Goal: Task Accomplishment & Management: Complete application form

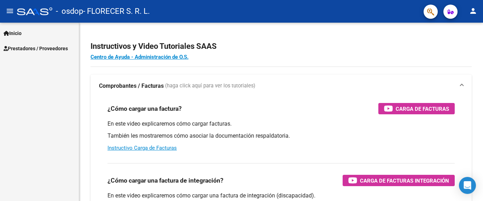
click at [29, 46] on span "Prestadores / Proveedores" at bounding box center [36, 49] width 64 height 8
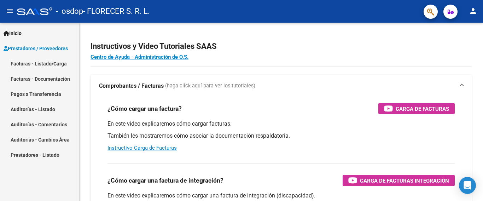
click at [31, 68] on link "Facturas - Listado/Carga" at bounding box center [39, 63] width 79 height 15
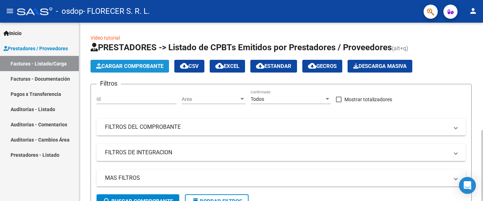
click at [154, 64] on span "Cargar Comprobante" at bounding box center [129, 66] width 67 height 6
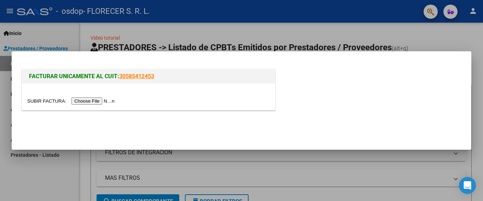
click at [107, 99] on input "file" at bounding box center [72, 100] width 90 height 7
click at [91, 100] on input "file" at bounding box center [72, 100] width 90 height 7
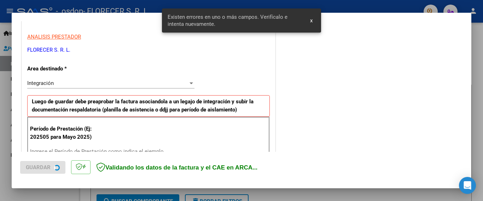
scroll to position [168, 0]
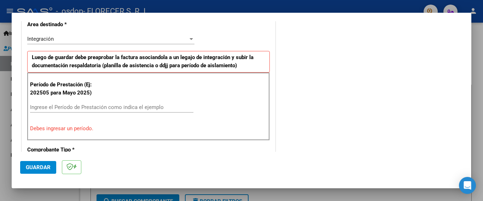
click at [141, 104] on div "Ingrese el Período de Prestación como indica el ejemplo" at bounding box center [112, 107] width 164 height 11
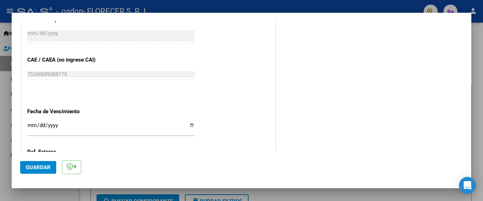
scroll to position [483, 0]
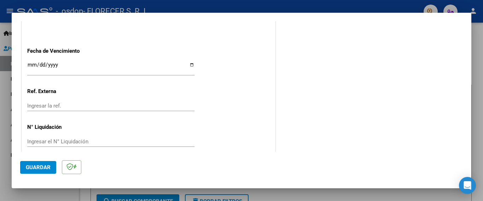
type input "202508"
click at [32, 169] on span "Guardar" at bounding box center [38, 167] width 25 height 6
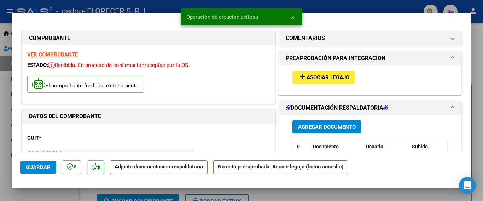
click at [311, 77] on span "Asociar Legajo" at bounding box center [328, 77] width 43 height 6
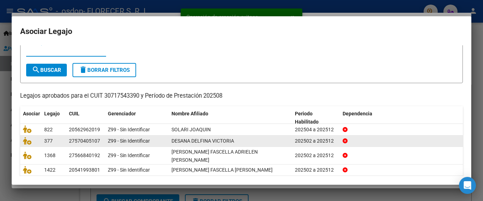
scroll to position [35, 0]
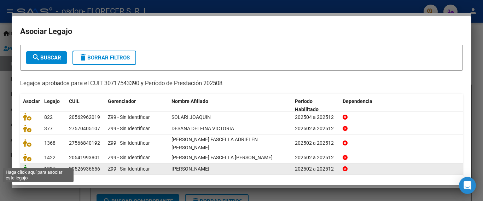
click at [29, 165] on icon at bounding box center [27, 169] width 8 height 8
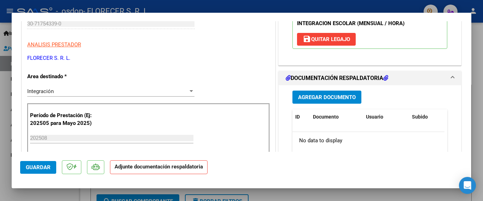
scroll to position [142, 0]
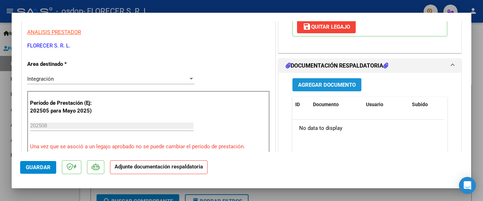
click at [328, 82] on span "Agregar Documento" at bounding box center [327, 85] width 58 height 6
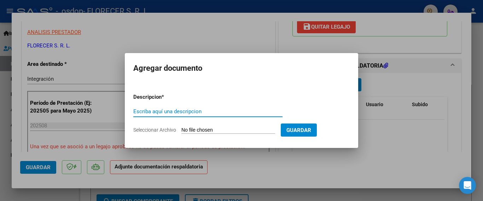
click at [171, 108] on input "Escriba aquí una descripcion" at bounding box center [207, 111] width 149 height 6
type input "asistencia"
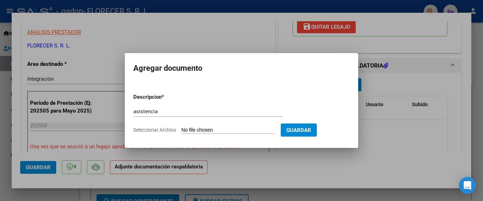
click at [251, 130] on input "Seleccionar Archivo" at bounding box center [229, 130] width 94 height 7
type input "C:\fakepath\manuel.pdf"
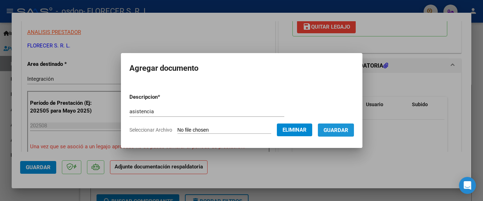
click at [341, 127] on span "Guardar" at bounding box center [336, 130] width 25 height 6
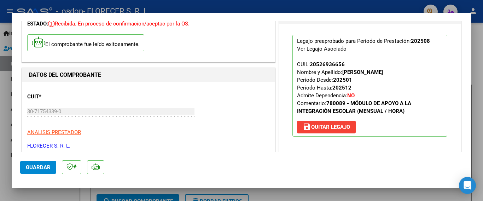
scroll to position [35, 0]
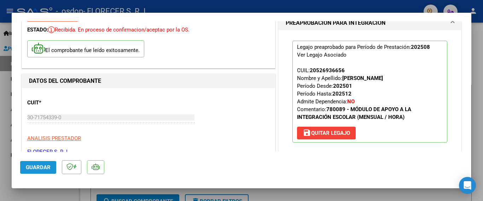
click at [32, 169] on span "Guardar" at bounding box center [38, 167] width 25 height 6
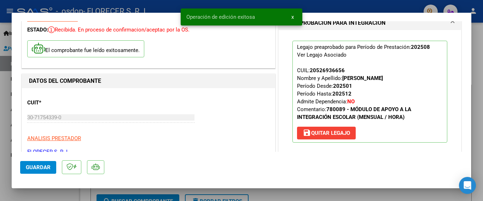
click at [298, 196] on div at bounding box center [241, 100] width 483 height 201
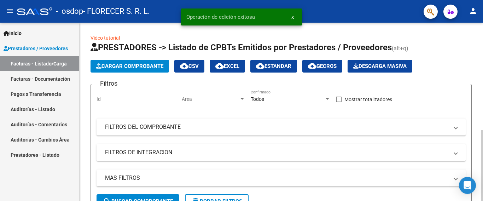
click at [133, 67] on span "Cargar Comprobante" at bounding box center [129, 66] width 67 height 6
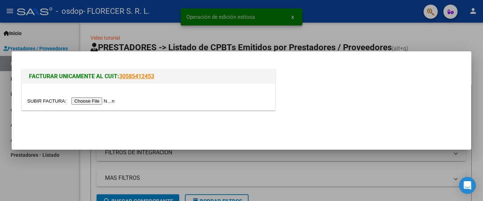
click at [99, 100] on input "file" at bounding box center [72, 100] width 90 height 7
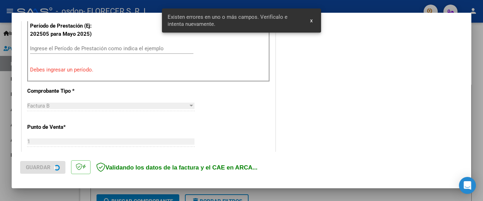
scroll to position [239, 0]
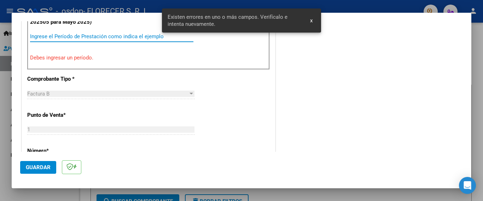
click at [84, 35] on input "Ingrese el Período de Prestación como indica el ejemplo" at bounding box center [112, 36] width 164 height 6
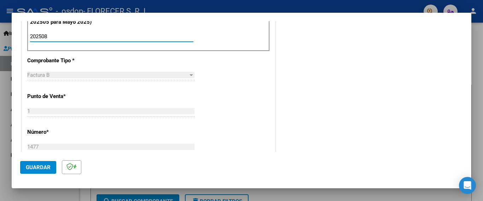
type input "202508"
click at [36, 165] on span "Guardar" at bounding box center [38, 167] width 25 height 6
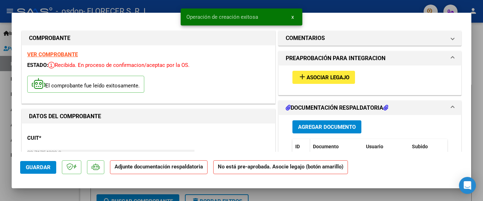
scroll to position [35, 0]
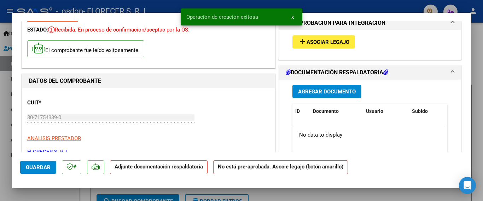
click at [323, 42] on span "Asociar Legajo" at bounding box center [328, 42] width 43 height 6
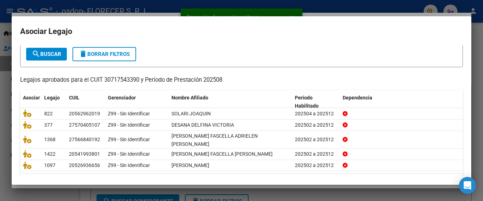
scroll to position [54, 0]
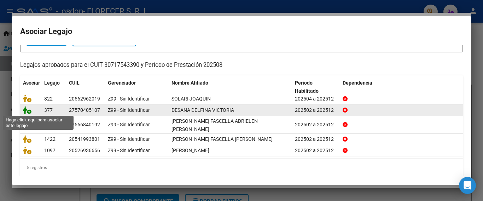
click at [29, 111] on icon at bounding box center [27, 110] width 8 height 8
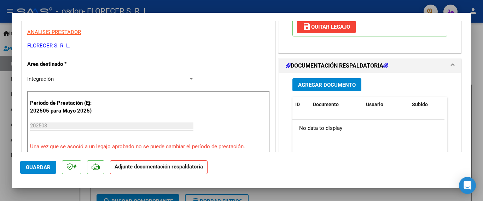
scroll to position [106, 0]
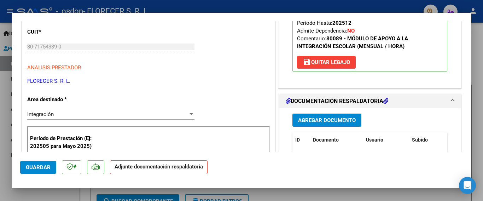
click at [332, 117] on span "Agregar Documento" at bounding box center [327, 120] width 58 height 6
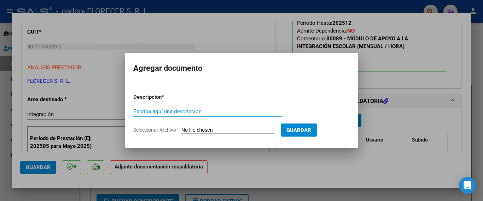
click at [200, 111] on input "Escriba aquí una descripcion" at bounding box center [207, 111] width 149 height 6
click at [177, 115] on div "Escriba aquí una descripcion" at bounding box center [207, 111] width 149 height 11
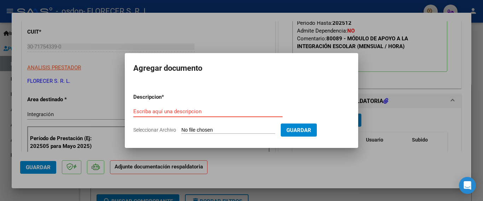
click at [177, 112] on input "Escriba aquí una descripcion" at bounding box center [207, 111] width 149 height 6
click at [181, 108] on div "Escriba aquí una descripcion" at bounding box center [207, 111] width 149 height 11
type input "asistencia"
click at [234, 126] on form "Descripcion * asistencia Escriba aquí una descripcion Seleccionar Archivo Guard…" at bounding box center [241, 114] width 217 height 52
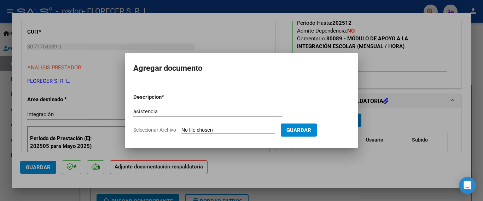
click at [234, 129] on input "Seleccionar Archivo" at bounding box center [229, 130] width 94 height 7
type input "C:\fakepath\delfina.pdf"
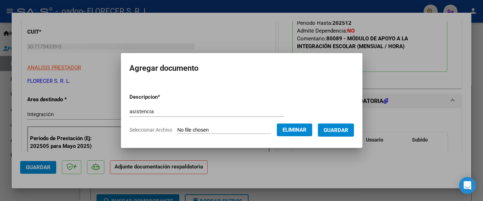
click at [344, 134] on button "Guardar" at bounding box center [336, 130] width 36 height 13
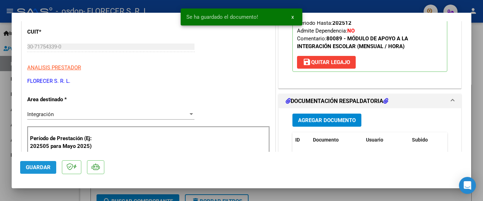
click at [30, 167] on span "Guardar" at bounding box center [38, 167] width 25 height 6
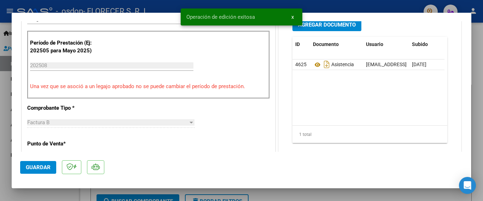
scroll to position [212, 0]
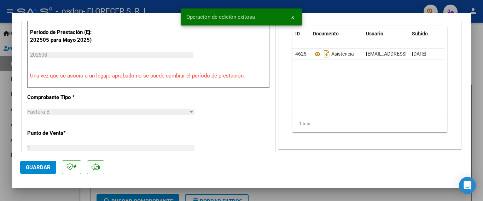
click at [249, 196] on div at bounding box center [241, 100] width 483 height 201
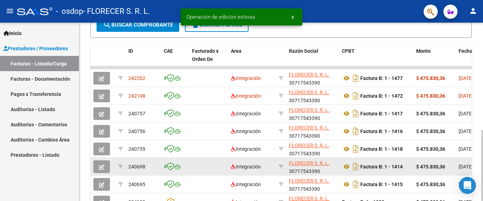
scroll to position [177, 0]
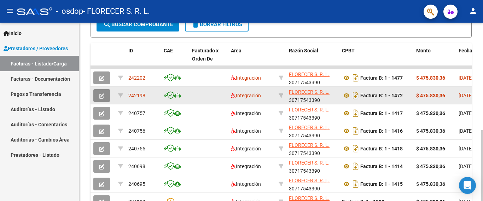
click at [102, 95] on icon "button" at bounding box center [101, 95] width 5 height 5
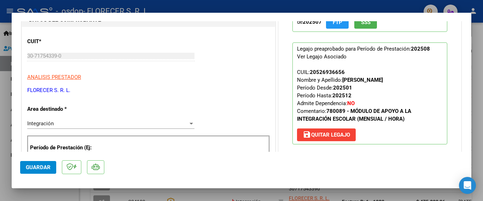
click at [477, 101] on div at bounding box center [241, 100] width 483 height 201
type input "$ 0,00"
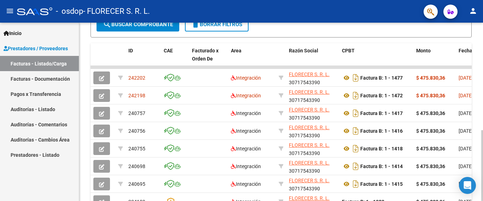
scroll to position [0, 0]
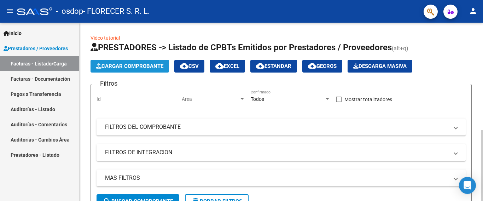
click at [144, 63] on span "Cargar Comprobante" at bounding box center [129, 66] width 67 height 6
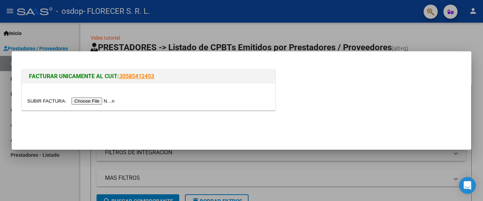
click at [111, 101] on input "file" at bounding box center [72, 100] width 90 height 7
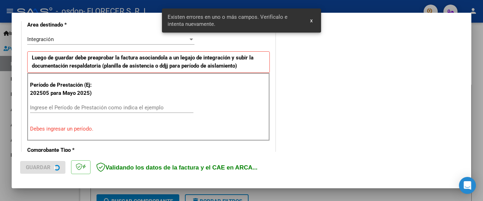
scroll to position [168, 0]
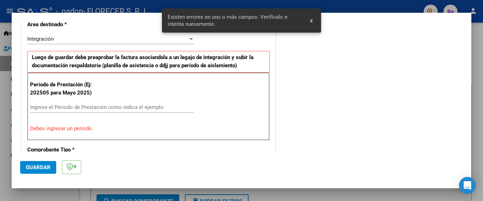
click at [74, 104] on div "Ingrese el Período de Prestación como indica el ejemplo" at bounding box center [112, 107] width 164 height 11
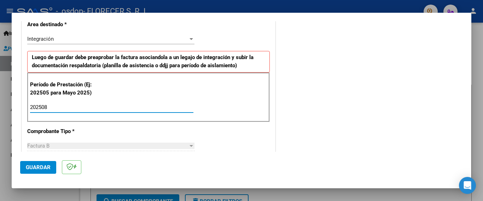
type input "202508"
click at [29, 168] on span "Guardar" at bounding box center [38, 167] width 25 height 6
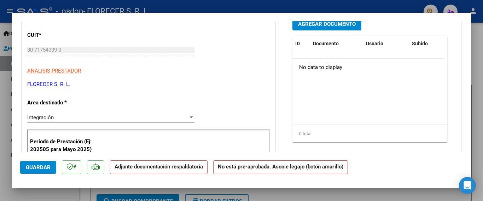
scroll to position [0, 0]
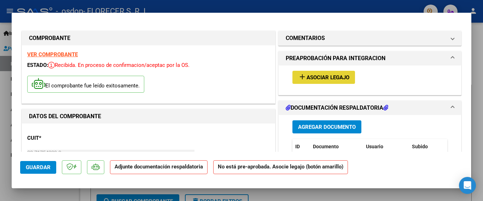
click at [322, 75] on span "Asociar Legajo" at bounding box center [328, 77] width 43 height 6
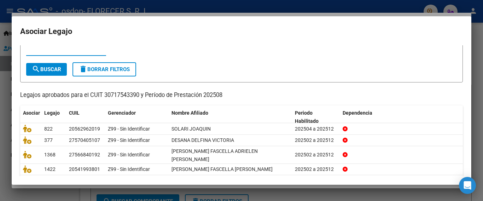
scroll to position [54, 0]
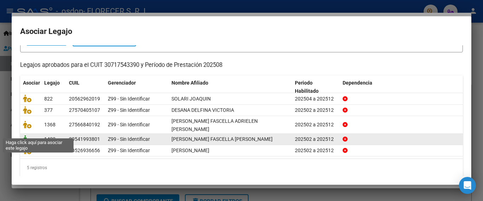
click at [29, 136] on icon at bounding box center [27, 139] width 8 height 8
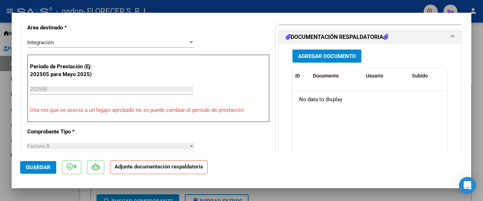
scroll to position [142, 0]
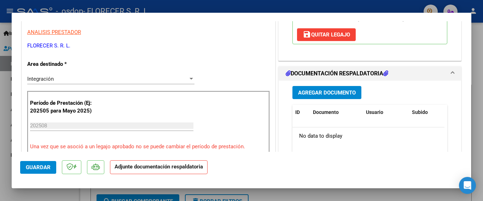
click at [310, 90] on span "Agregar Documento" at bounding box center [327, 93] width 58 height 6
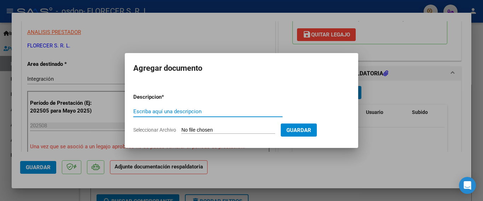
click at [142, 111] on input "Escriba aquí una descripcion" at bounding box center [207, 111] width 149 height 6
click at [148, 112] on input "Escriba aquí una descripcion" at bounding box center [207, 111] width 149 height 6
type input "asistencia"
click at [199, 131] on input "Seleccionar Archivo" at bounding box center [229, 130] width 94 height 7
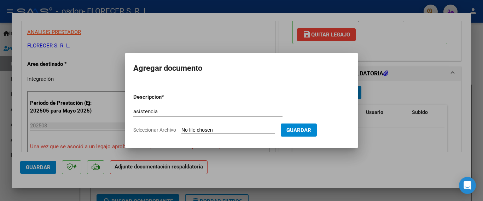
type input "C:\fakepath\[PERSON_NAME].pdf"
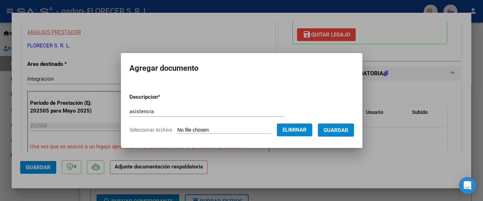
click at [336, 131] on span "Guardar" at bounding box center [336, 130] width 25 height 6
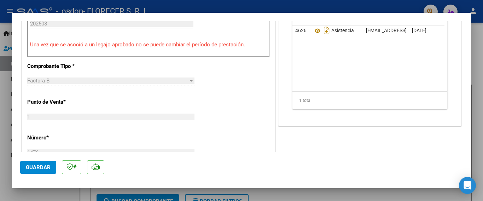
scroll to position [248, 0]
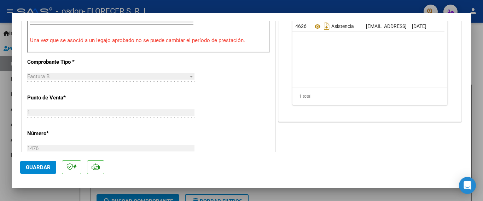
click at [34, 169] on span "Guardar" at bounding box center [38, 167] width 25 height 6
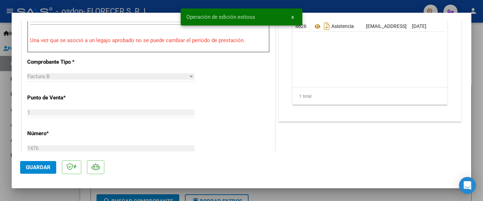
click at [1, 193] on div at bounding box center [241, 100] width 483 height 201
type input "$ 0,00"
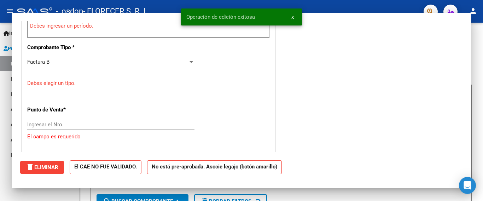
scroll to position [233, 0]
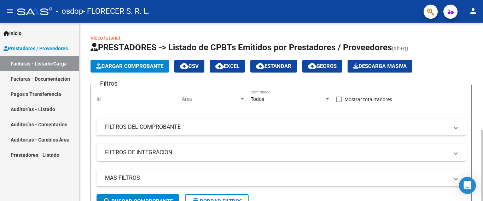
click at [125, 62] on button "Cargar Comprobante" at bounding box center [130, 66] width 79 height 13
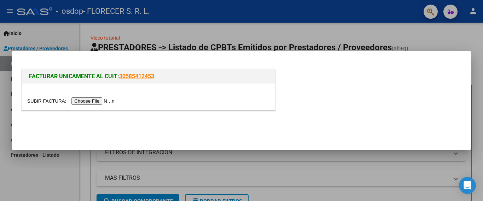
click at [106, 101] on input "file" at bounding box center [72, 100] width 90 height 7
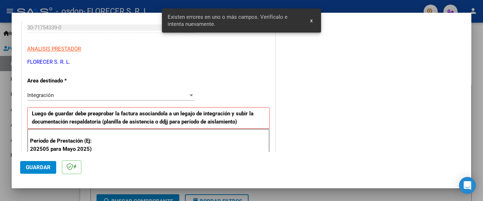
scroll to position [168, 0]
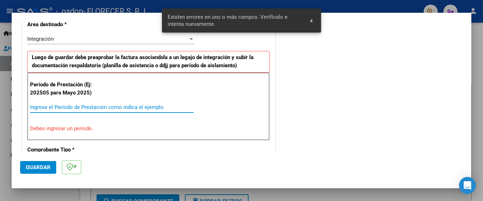
click at [64, 107] on input "Ingrese el Período de Prestación como indica el ejemplo" at bounding box center [112, 107] width 164 height 6
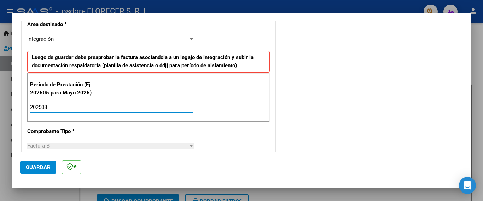
type input "202508"
click at [39, 162] on button "Guardar" at bounding box center [38, 167] width 36 height 13
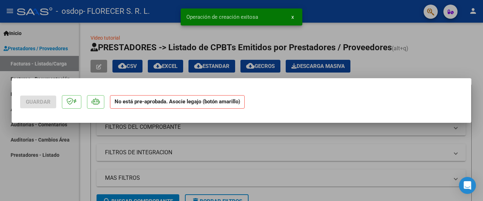
scroll to position [0, 0]
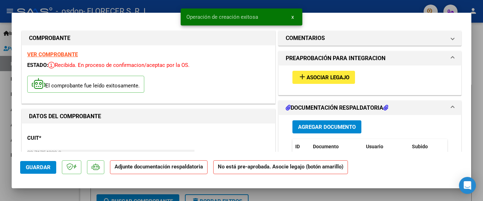
click at [327, 76] on span "Asociar Legajo" at bounding box center [328, 77] width 43 height 6
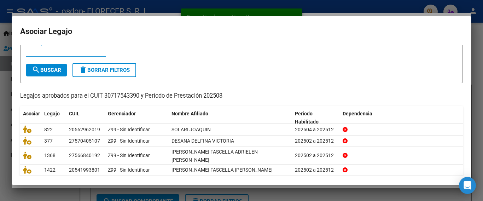
scroll to position [35, 0]
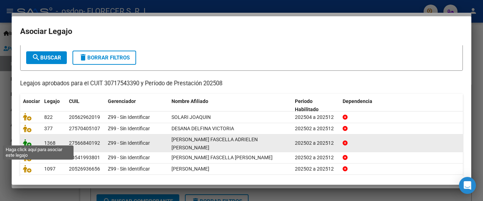
click at [29, 142] on icon at bounding box center [27, 143] width 8 height 8
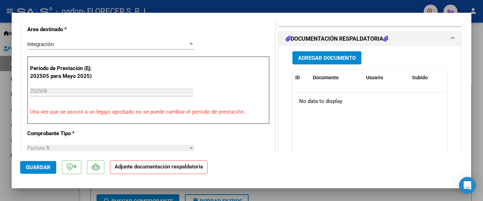
scroll to position [177, 0]
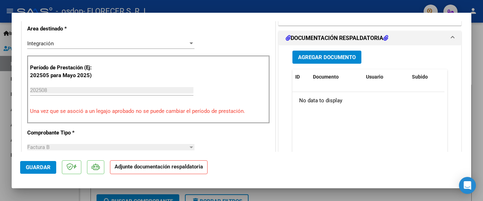
click at [320, 54] on span "Agregar Documento" at bounding box center [327, 57] width 58 height 6
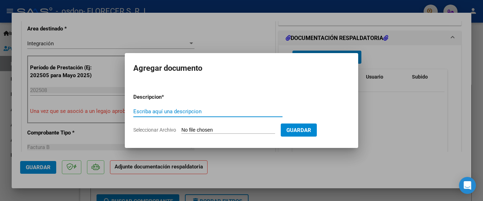
click at [201, 114] on input "Escriba aquí una descripcion" at bounding box center [207, 111] width 149 height 6
type input "asistencia"
click at [198, 130] on input "Seleccionar Archivo" at bounding box center [229, 130] width 94 height 7
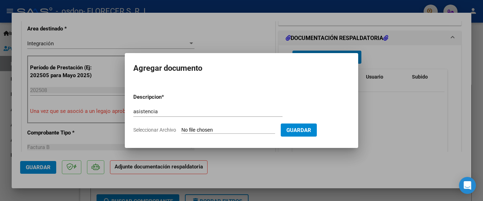
type input "C:\fakepath\adrielen.pdf"
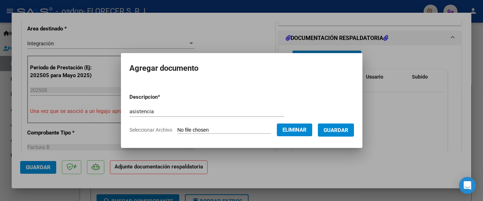
click at [342, 128] on span "Guardar" at bounding box center [336, 130] width 25 height 6
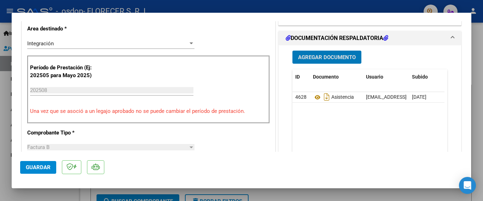
click at [29, 164] on span "Guardar" at bounding box center [38, 167] width 25 height 6
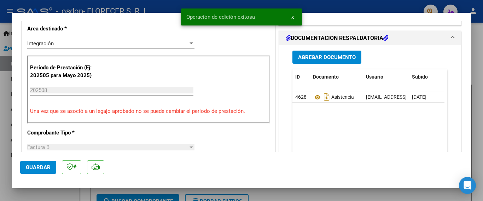
click at [477, 79] on div at bounding box center [241, 100] width 483 height 201
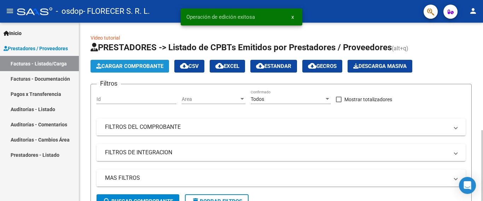
click at [130, 63] on button "Cargar Comprobante" at bounding box center [130, 66] width 79 height 13
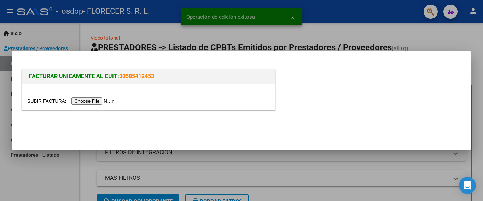
click at [109, 98] on input "file" at bounding box center [72, 100] width 90 height 7
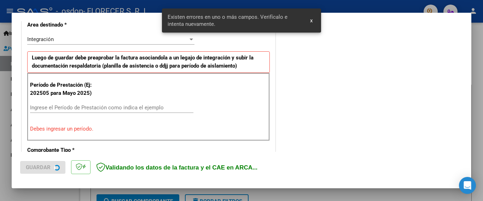
scroll to position [168, 0]
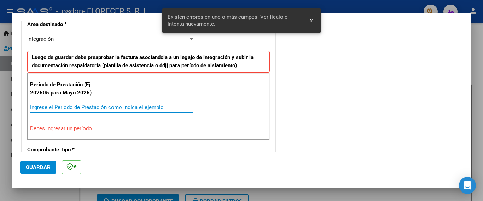
click at [46, 106] on input "Ingrese el Período de Prestación como indica el ejemplo" at bounding box center [112, 107] width 164 height 6
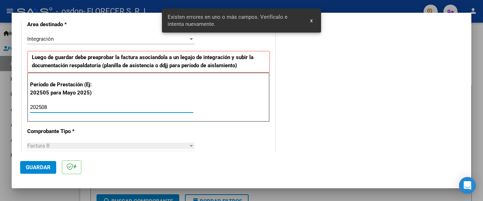
type input "202508"
click at [41, 167] on span "Guardar" at bounding box center [38, 167] width 25 height 6
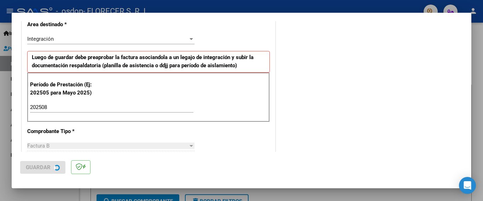
scroll to position [0, 0]
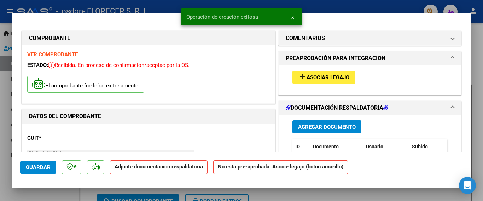
click at [319, 77] on span "Asociar Legajo" at bounding box center [328, 77] width 43 height 6
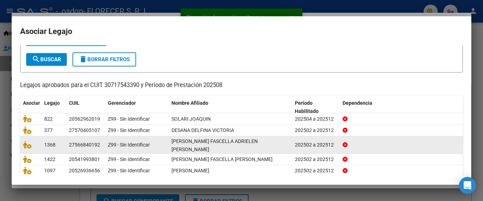
scroll to position [35, 0]
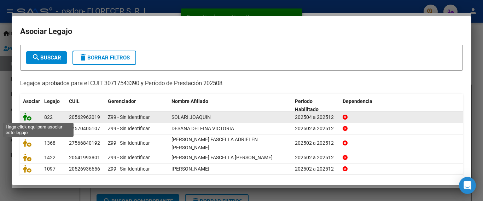
click at [28, 119] on icon at bounding box center [27, 117] width 8 height 8
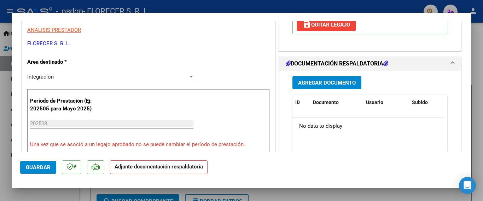
scroll to position [177, 0]
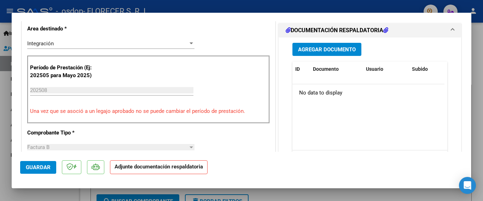
click at [328, 49] on span "Agregar Documento" at bounding box center [327, 49] width 58 height 6
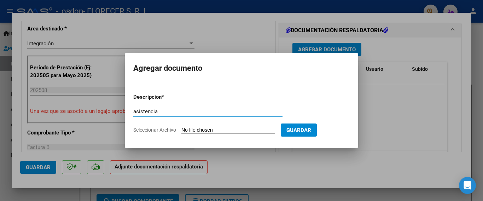
type input "asistencia"
click at [196, 131] on input "Seleccionar Archivo" at bounding box center [229, 130] width 94 height 7
type input "C:\fakepath\solari.pdf"
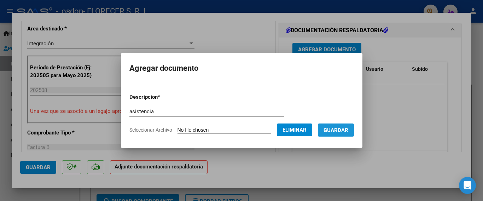
click at [344, 128] on span "Guardar" at bounding box center [336, 130] width 25 height 6
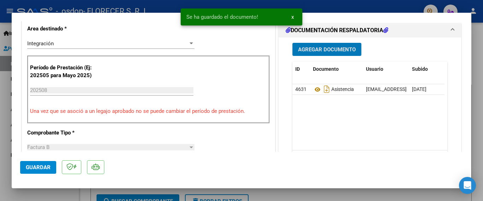
click at [27, 167] on span "Guardar" at bounding box center [38, 167] width 25 height 6
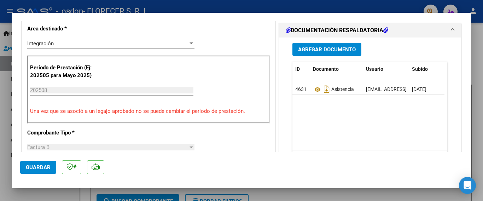
click at [38, 165] on span "Guardar" at bounding box center [38, 167] width 25 height 6
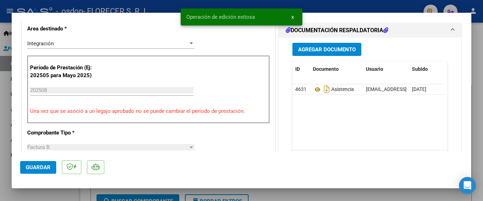
click at [1, 166] on div at bounding box center [241, 100] width 483 height 201
type input "$ 0,00"
